Goal: Navigation & Orientation: Find specific page/section

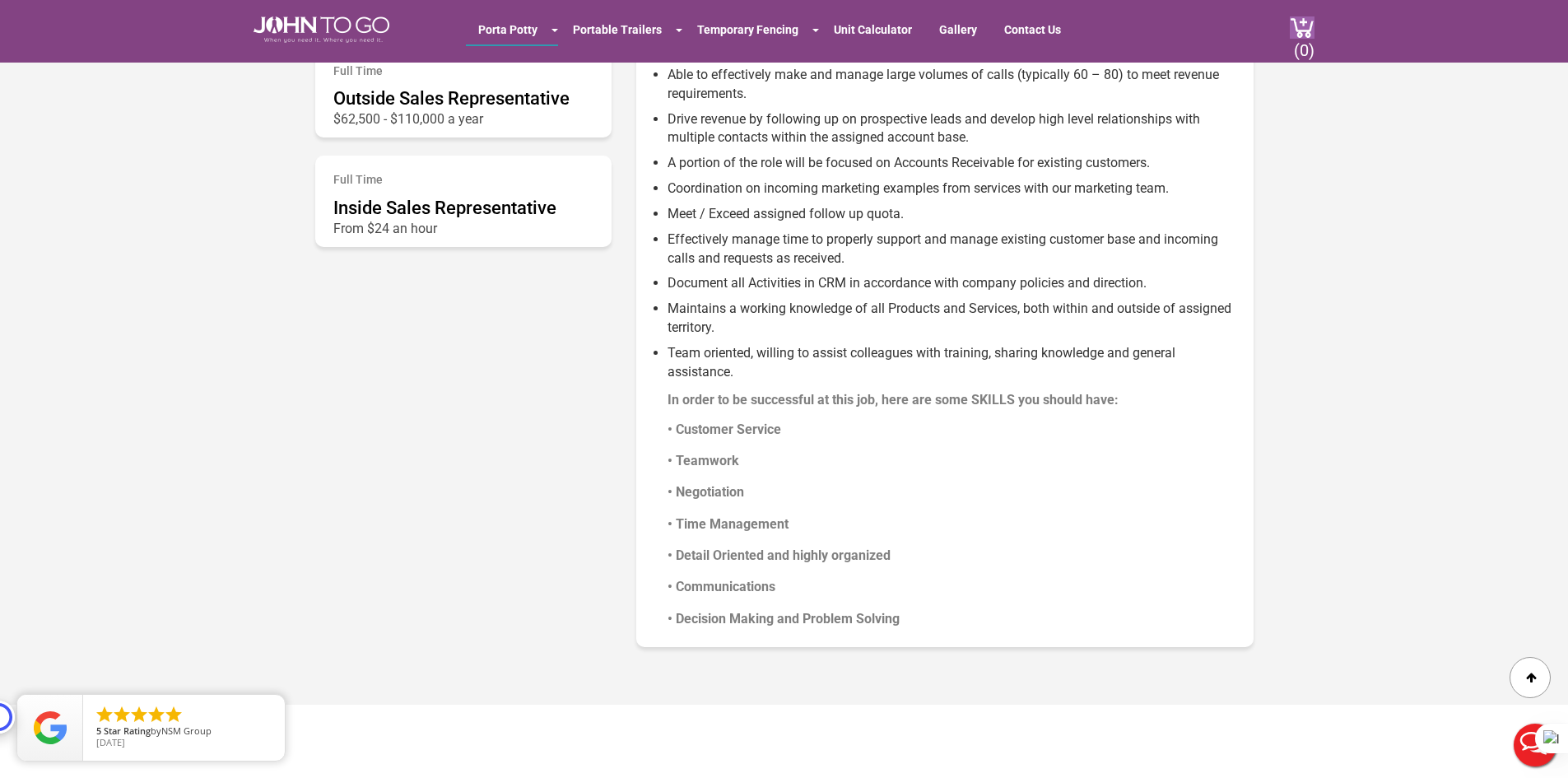
scroll to position [906, 0]
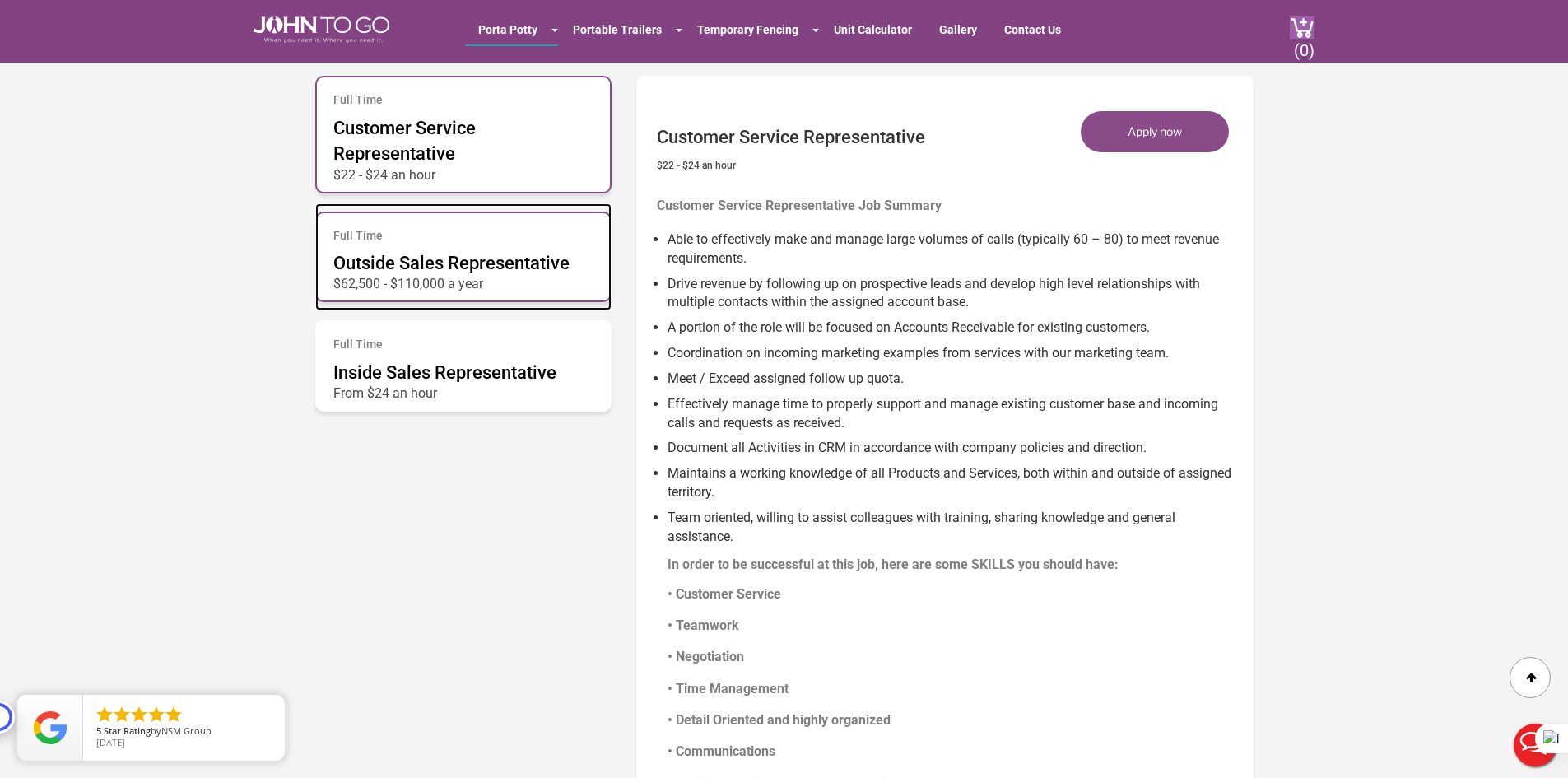
click at [406, 245] on div "Full Time Outside Sales Representative $62,500 - $110,000 a year" at bounding box center [463, 257] width 296 height 91
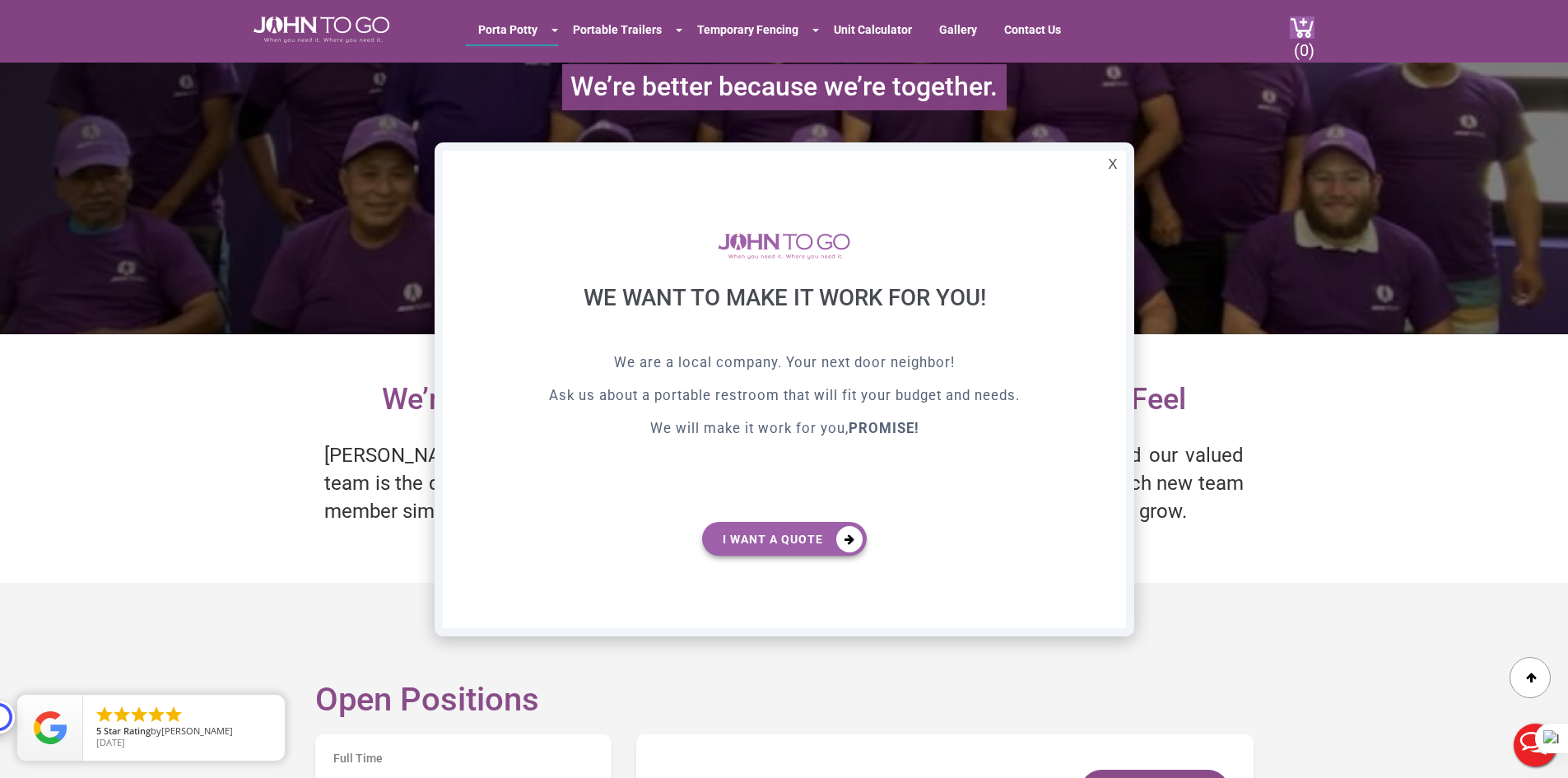
scroll to position [0, 0]
click at [1106, 169] on div "X" at bounding box center [1112, 165] width 26 height 28
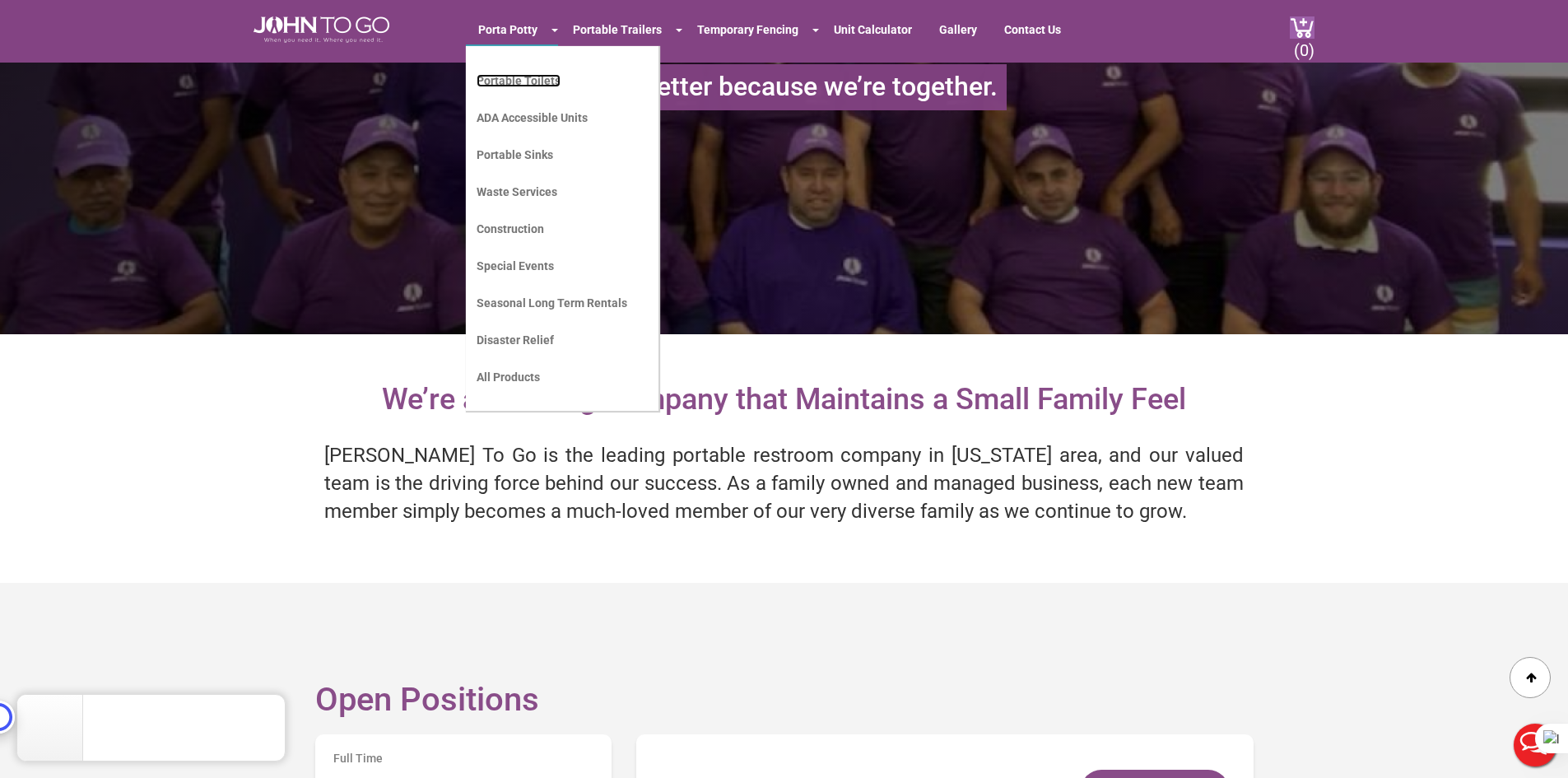
click at [514, 74] on li "Portable Toilets" at bounding box center [551, 88] width 151 height 37
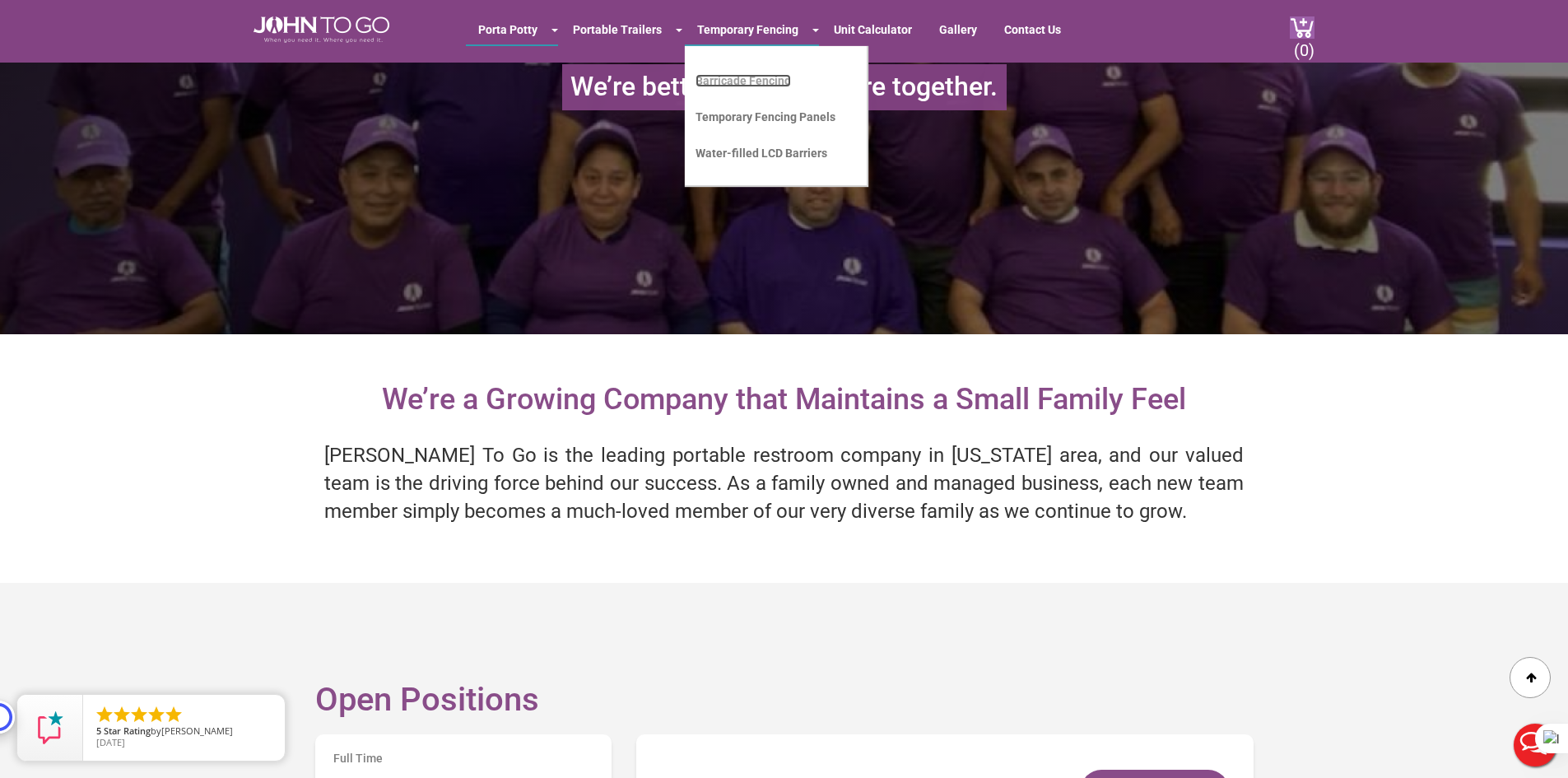
click at [758, 79] on link "Barricade Fencing" at bounding box center [743, 80] width 95 height 13
